Goal: Task Accomplishment & Management: Manage account settings

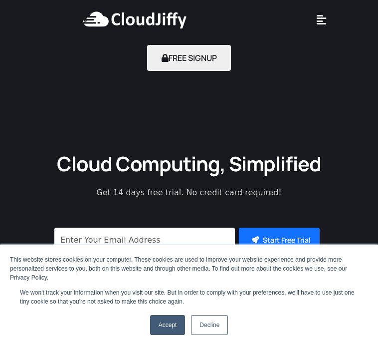
click at [169, 321] on link "Accept" at bounding box center [167, 325] width 35 height 20
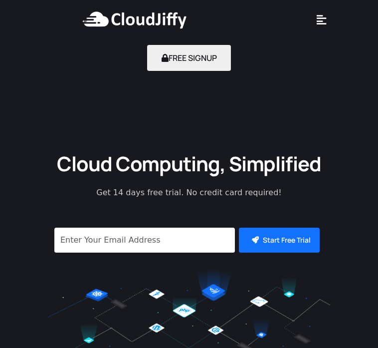
click at [321, 17] on icon at bounding box center [321, 19] width 9 height 11
click at [320, 19] on icon at bounding box center [321, 19] width 9 height 11
click at [319, 20] on icon at bounding box center [321, 19] width 9 height 11
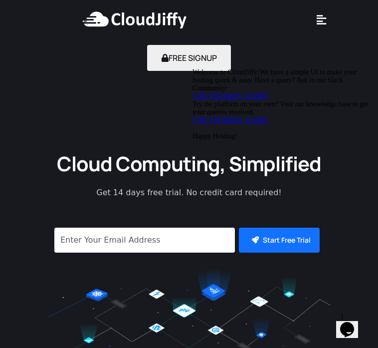
click at [324, 20] on icon at bounding box center [321, 19] width 9 height 11
click at [323, 21] on icon at bounding box center [321, 19] width 9 height 11
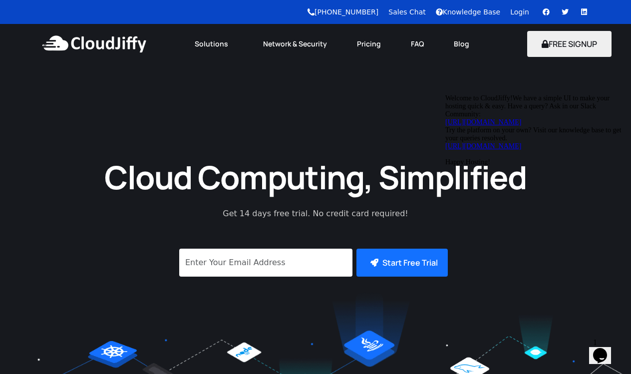
click at [378, 9] on link "Login" at bounding box center [519, 12] width 19 height 8
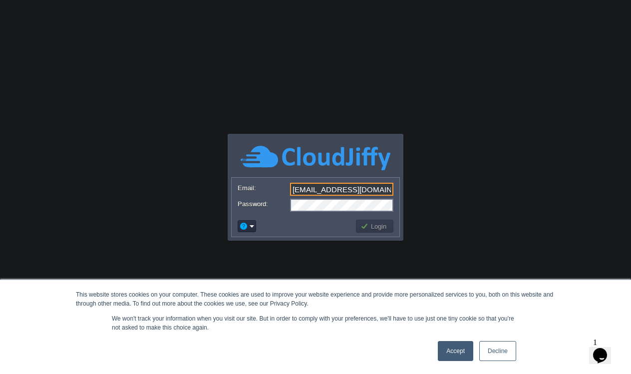
type input "admin@khelo365.com"
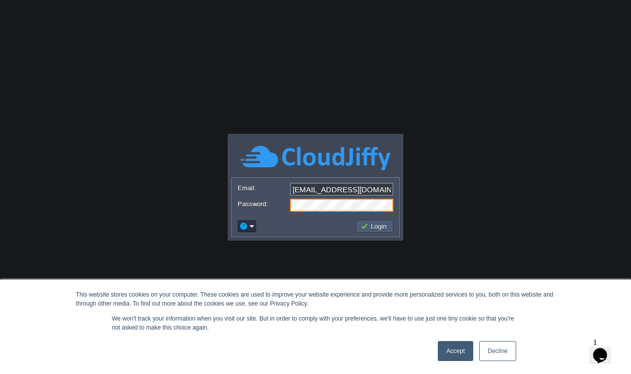
click at [372, 225] on button "Login" at bounding box center [374, 226] width 29 height 9
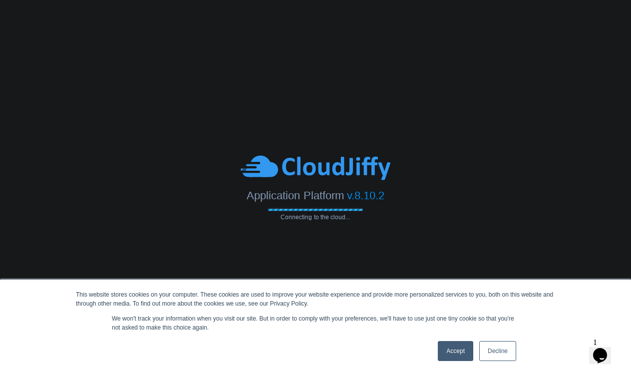
click at [456, 353] on link "Accept" at bounding box center [455, 351] width 35 height 20
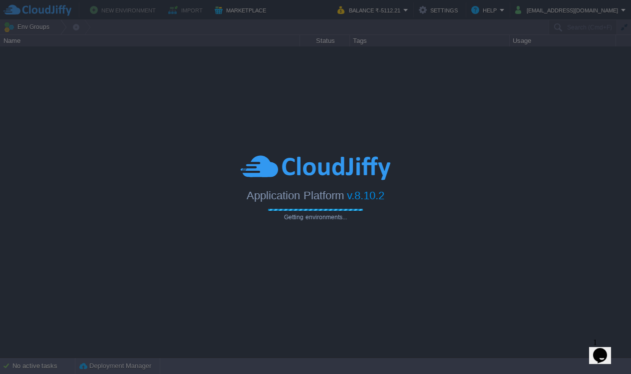
type input "Search (Cmd+F)"
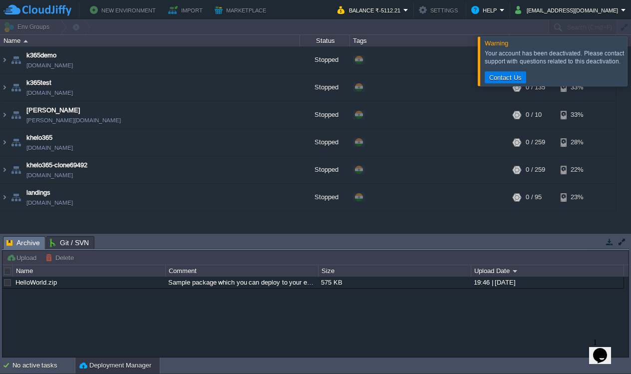
click at [630, 60] on div at bounding box center [643, 60] width 0 height 49
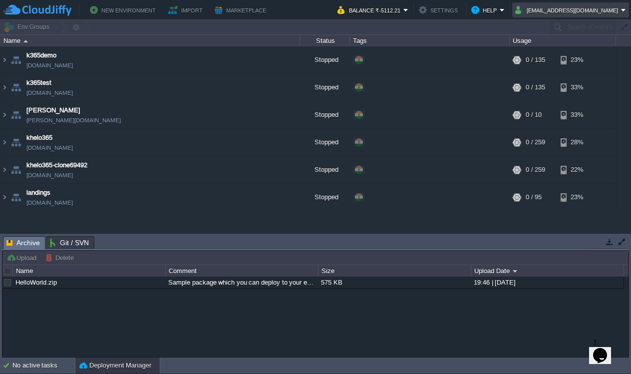
click at [623, 9] on em "admin@khelo365.com" at bounding box center [570, 10] width 111 height 12
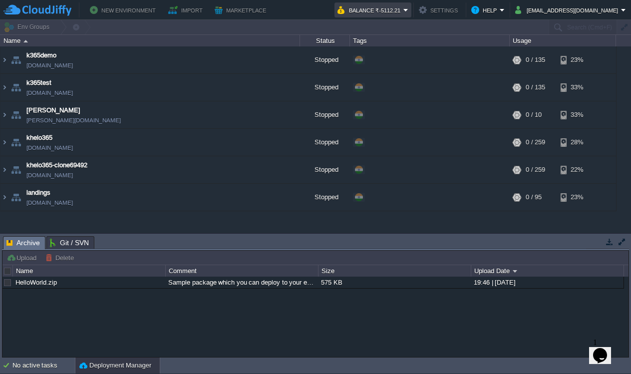
click at [403, 10] on button "Balance ₹-5112.21" at bounding box center [370, 10] width 66 height 12
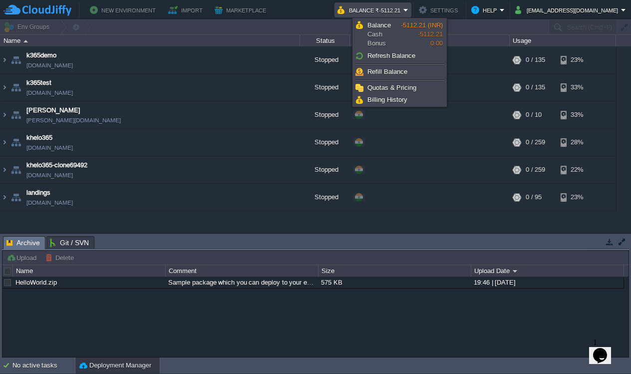
click at [403, 10] on button "Balance ₹-5112.21" at bounding box center [370, 10] width 66 height 12
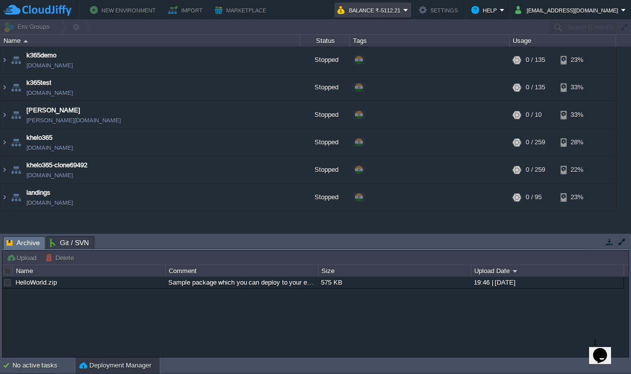
click at [403, 8] on button "Balance ₹-5112.21" at bounding box center [370, 10] width 66 height 12
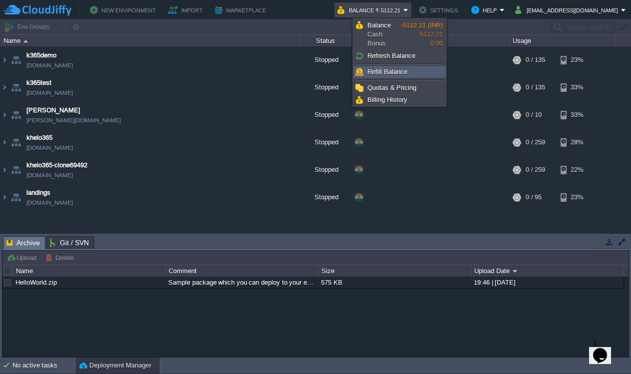
click at [410, 74] on link "Refill Balance" at bounding box center [399, 71] width 91 height 11
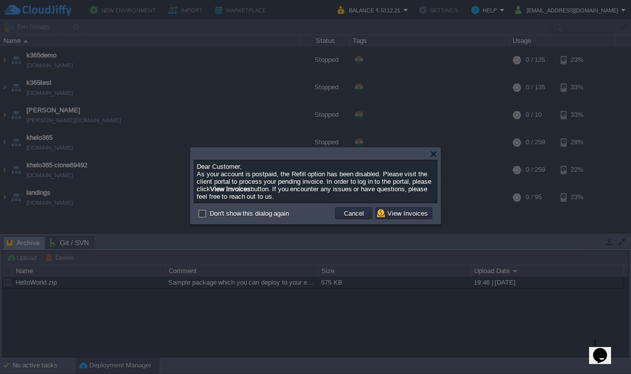
click at [210, 217] on label "Don't show this dialog again" at bounding box center [249, 213] width 79 height 7
click at [201, 217] on input "Don't show this dialog again" at bounding box center [201, 213] width 6 height 6
click at [210, 217] on label "Don't show this dialog again" at bounding box center [249, 213] width 79 height 7
click at [201, 217] on input "Don't show this dialog again" at bounding box center [201, 213] width 6 height 6
checkbox input "false"
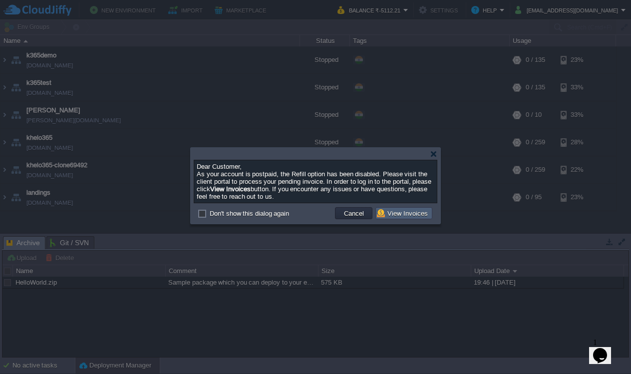
click at [419, 215] on button "View Invoices" at bounding box center [404, 213] width 54 height 9
